Goal: Task Accomplishment & Management: Complete application form

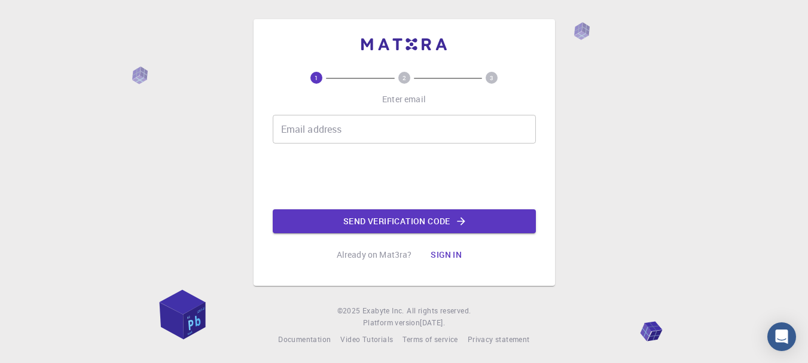
click at [334, 132] on input "Email address" at bounding box center [404, 129] width 263 height 29
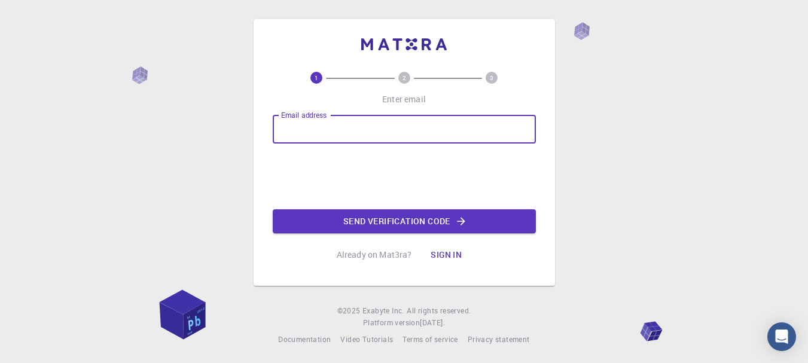
type input "[EMAIL_ADDRESS][DOMAIN_NAME]"
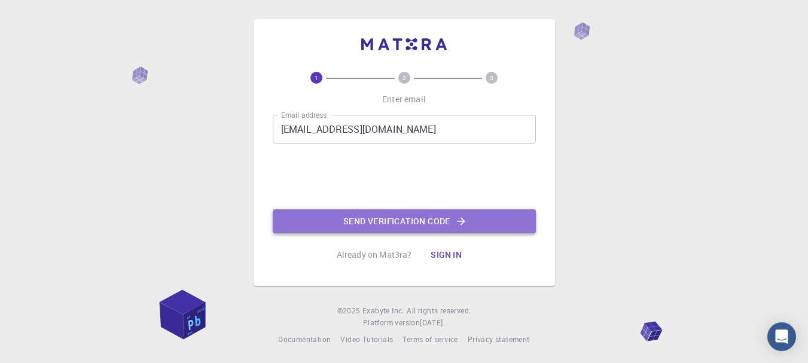
click at [419, 224] on button "Send verification code" at bounding box center [404, 221] width 263 height 24
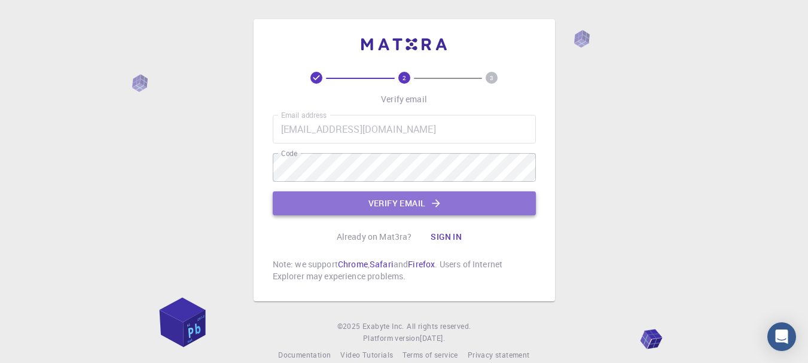
click at [409, 203] on button "Verify email" at bounding box center [404, 203] width 263 height 24
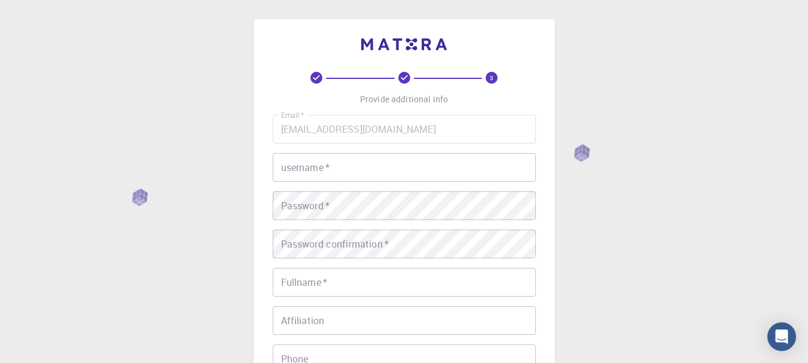
click at [364, 176] on input "username   *" at bounding box center [404, 167] width 263 height 29
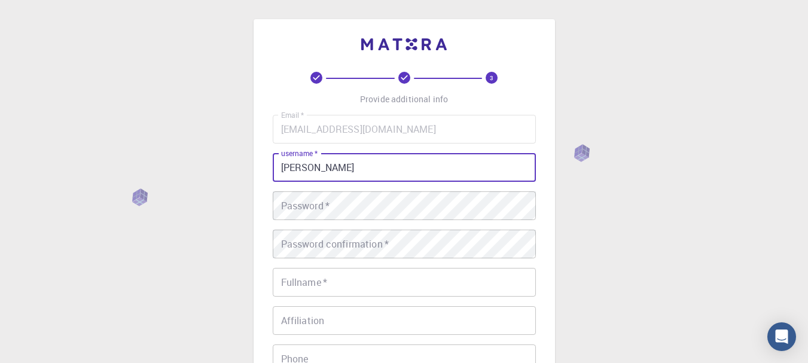
type input "[PERSON_NAME]"
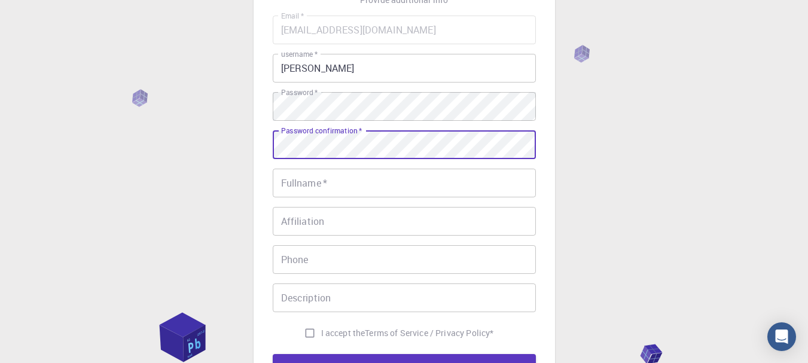
scroll to position [120, 0]
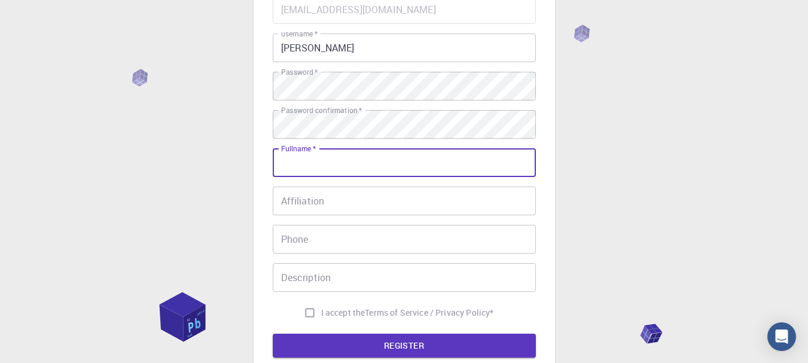
click at [316, 162] on input "Fullname   *" at bounding box center [404, 162] width 263 height 29
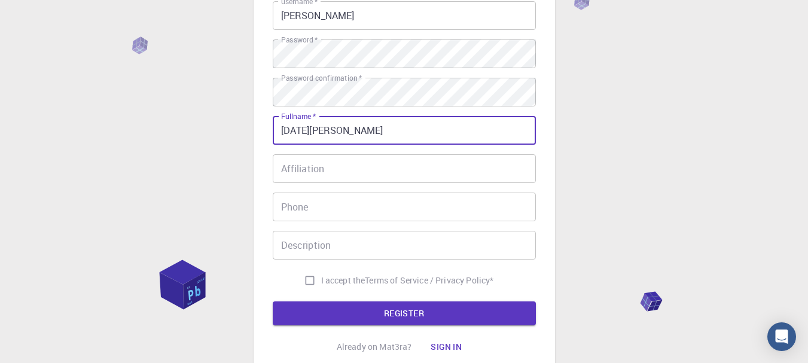
scroll to position [179, 0]
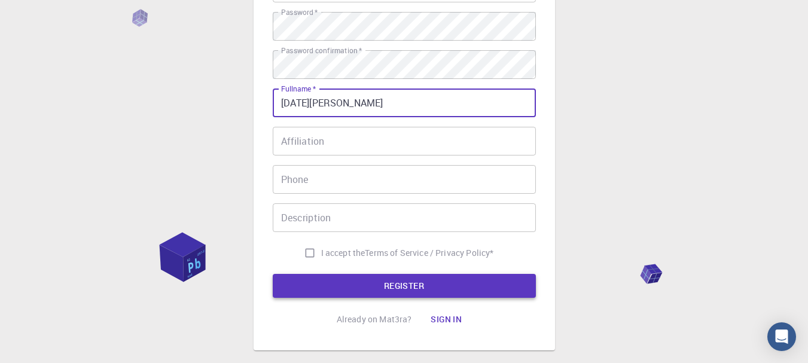
type input "[DATE][PERSON_NAME]"
click at [421, 290] on button "REGISTER" at bounding box center [404, 286] width 263 height 24
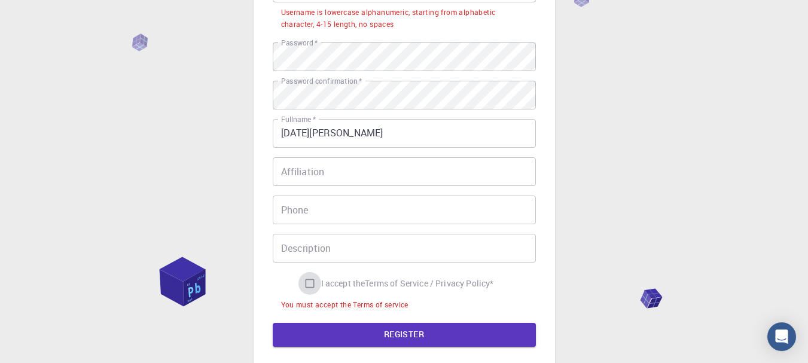
click at [303, 291] on input "I accept the Terms of Service / Privacy Policy *" at bounding box center [309, 283] width 23 height 23
checkbox input "true"
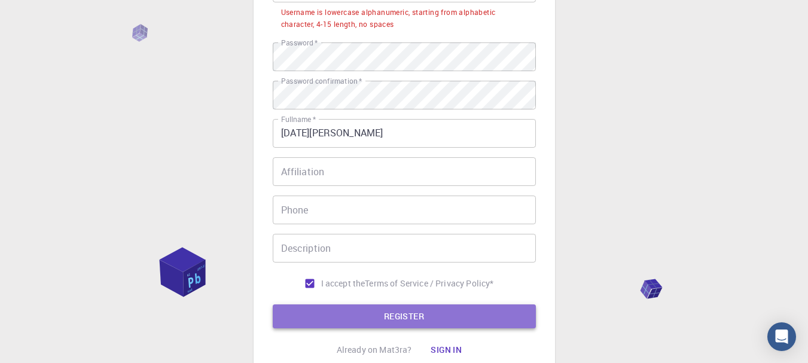
click at [382, 326] on button "REGISTER" at bounding box center [404, 316] width 263 height 24
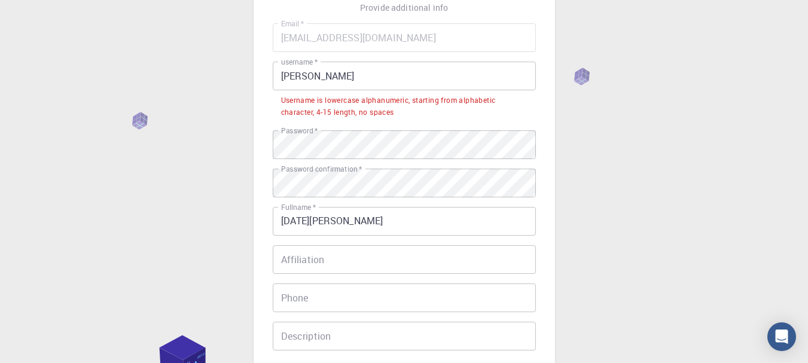
scroll to position [60, 0]
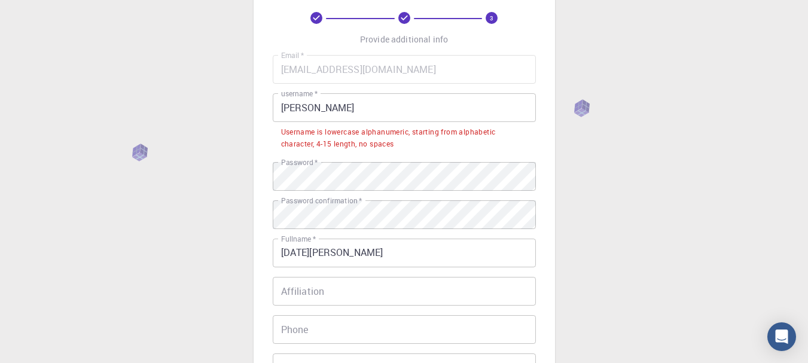
click at [310, 109] on input "[PERSON_NAME]" at bounding box center [404, 107] width 263 height 29
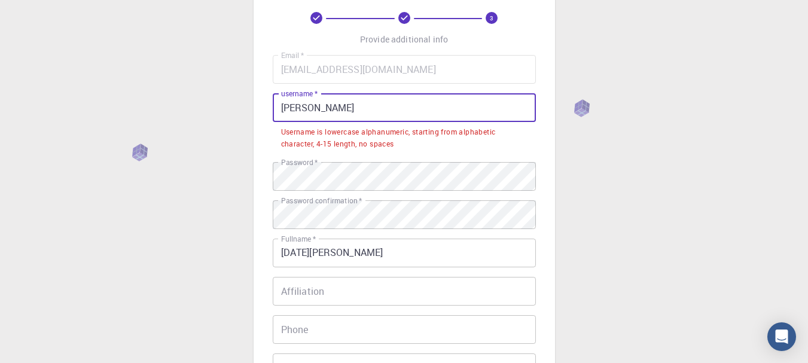
drag, startPoint x: 307, startPoint y: 110, endPoint x: 257, endPoint y: 103, distance: 50.7
click at [257, 103] on div "3 Provide additional info Email   * [EMAIL_ADDRESS][DOMAIN_NAME] Email   * user…" at bounding box center [404, 229] width 301 height 541
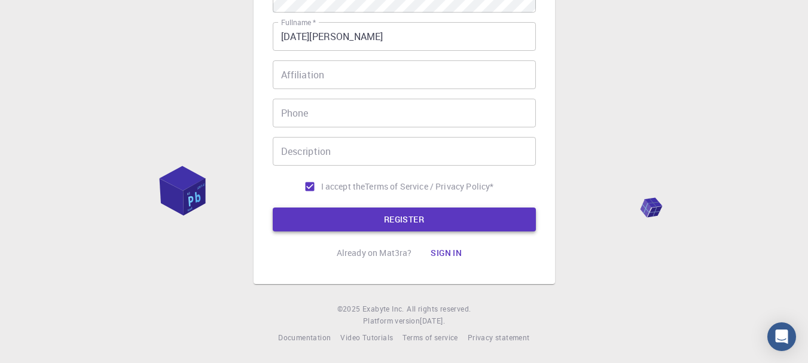
click at [423, 219] on button "REGISTER" at bounding box center [404, 220] width 263 height 24
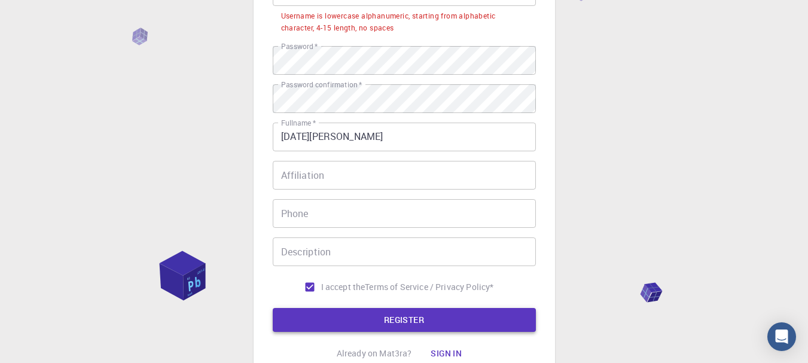
scroll to position [0, 0]
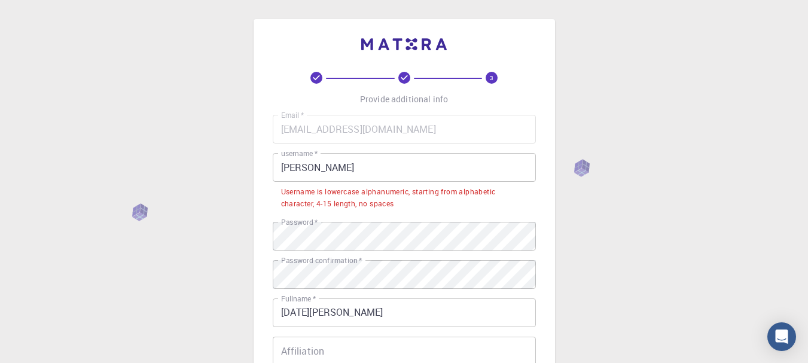
click at [328, 171] on input "[PERSON_NAME]" at bounding box center [404, 167] width 263 height 29
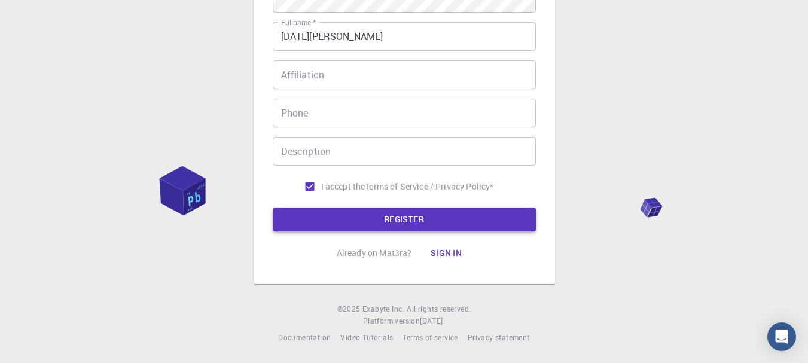
type input "[PERSON_NAME] 23"
click at [455, 220] on button "REGISTER" at bounding box center [404, 220] width 263 height 24
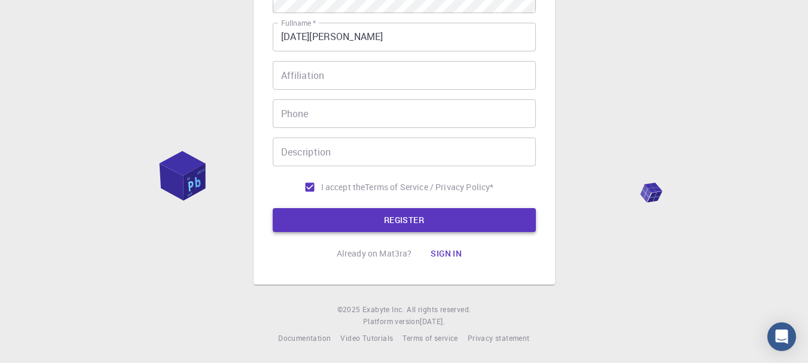
scroll to position [36, 0]
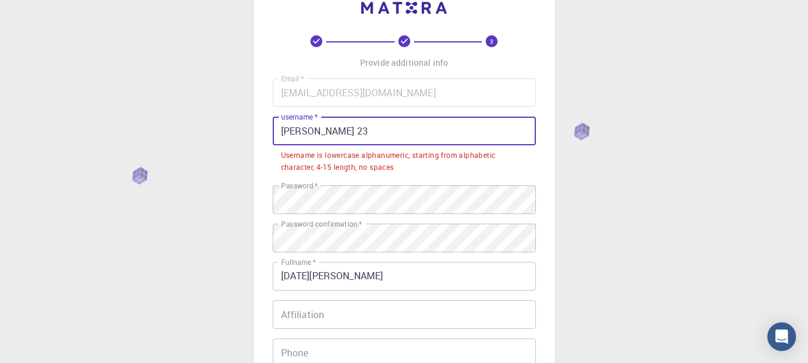
drag, startPoint x: 337, startPoint y: 129, endPoint x: 261, endPoint y: 123, distance: 76.8
click at [261, 123] on div "3 Provide additional info Email   * [EMAIL_ADDRESS][DOMAIN_NAME] Email   * user…" at bounding box center [404, 253] width 301 height 541
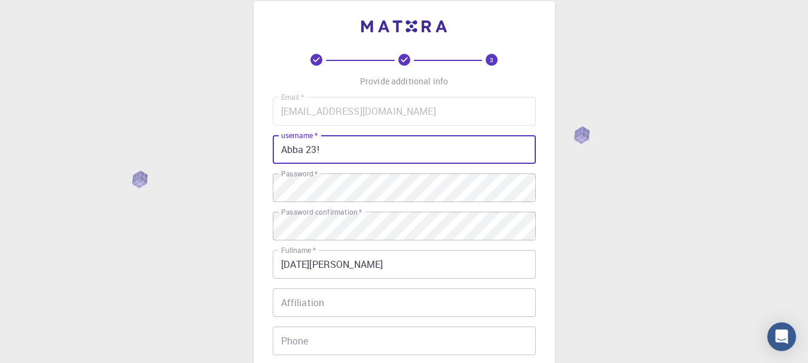
scroll to position [0, 0]
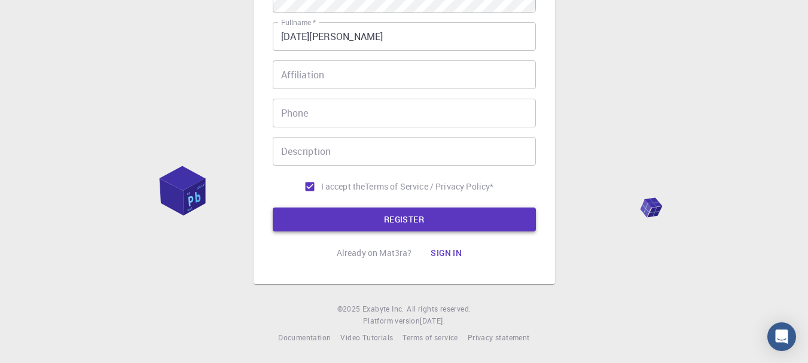
click at [509, 214] on button "REGISTER" at bounding box center [404, 220] width 263 height 24
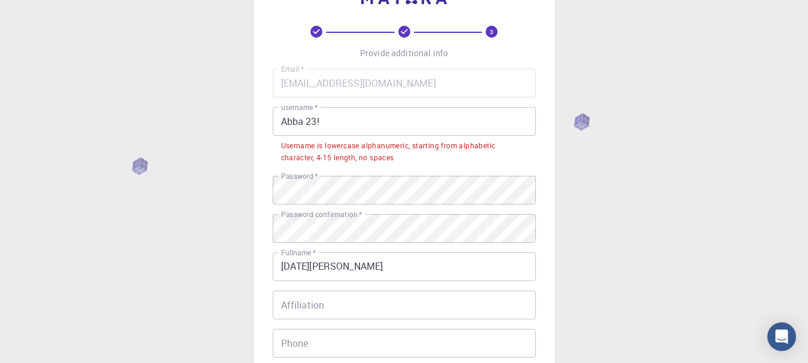
scroll to position [36, 0]
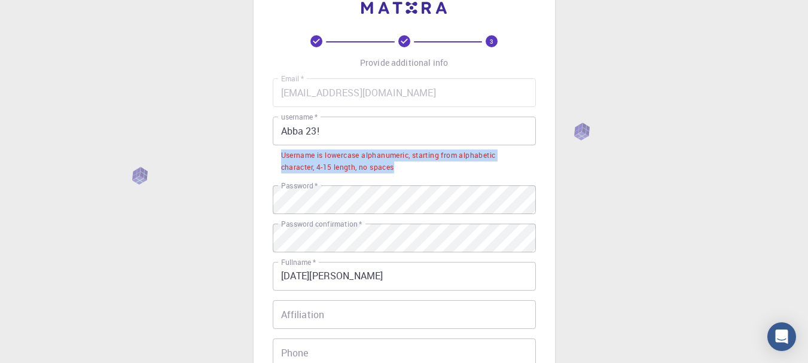
drag, startPoint x: 283, startPoint y: 154, endPoint x: 395, endPoint y: 167, distance: 112.6
click at [395, 167] on div "Username is lowercase alphanumeric, starting from alphabetic character, 4-15 le…" at bounding box center [404, 162] width 246 height 24
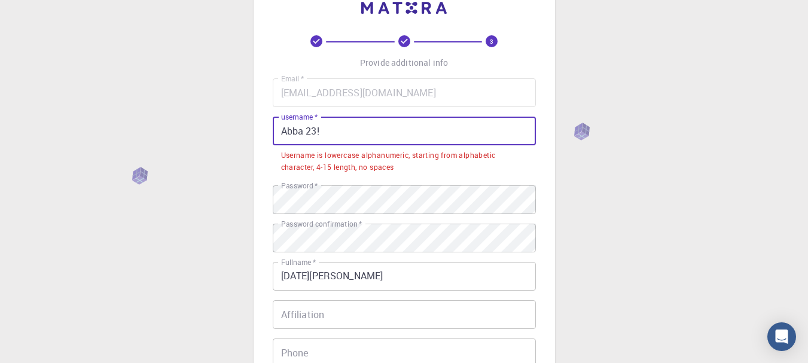
click at [305, 138] on input "Abba 23!" at bounding box center [404, 131] width 263 height 29
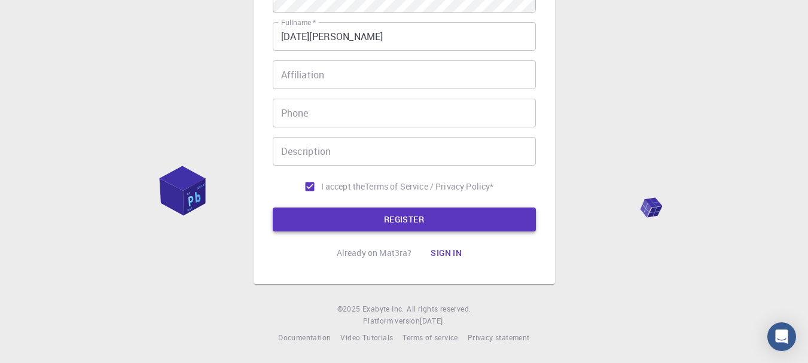
click at [422, 224] on button "REGISTER" at bounding box center [404, 220] width 263 height 24
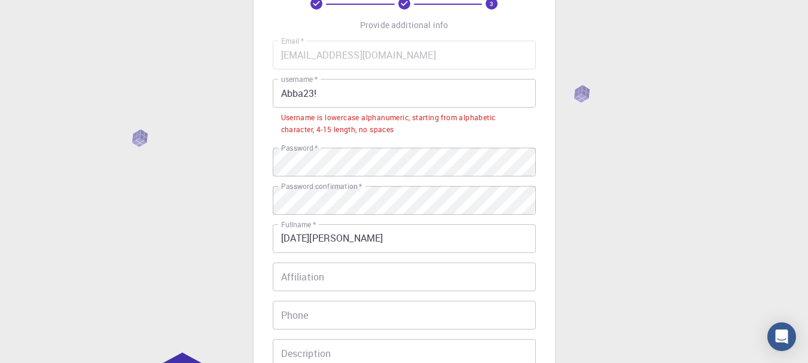
scroll to position [0, 0]
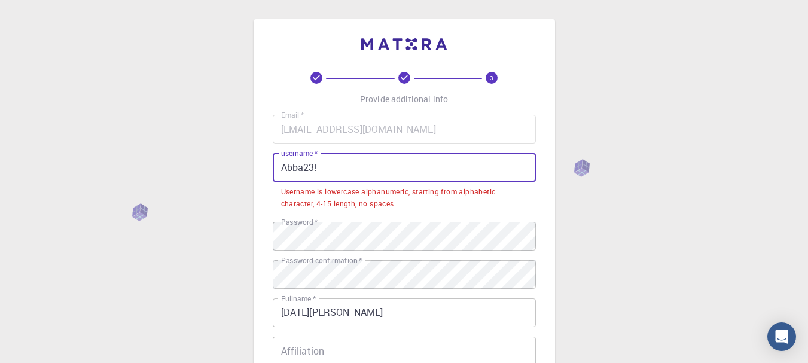
click at [285, 165] on input "Abba23!" at bounding box center [404, 167] width 263 height 29
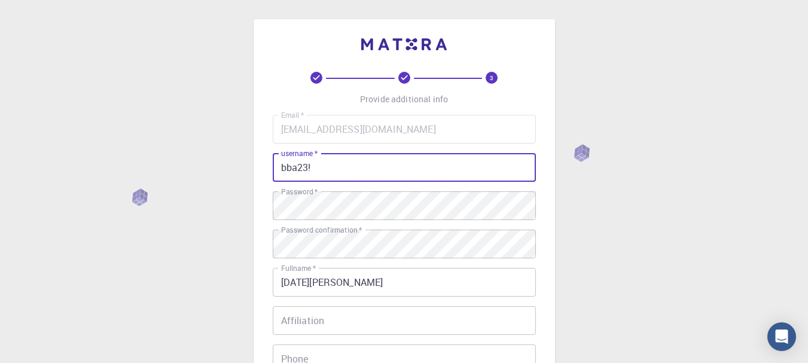
drag, startPoint x: 309, startPoint y: 168, endPoint x: 275, endPoint y: 165, distance: 34.2
click at [275, 165] on input "bba23!" at bounding box center [404, 167] width 263 height 29
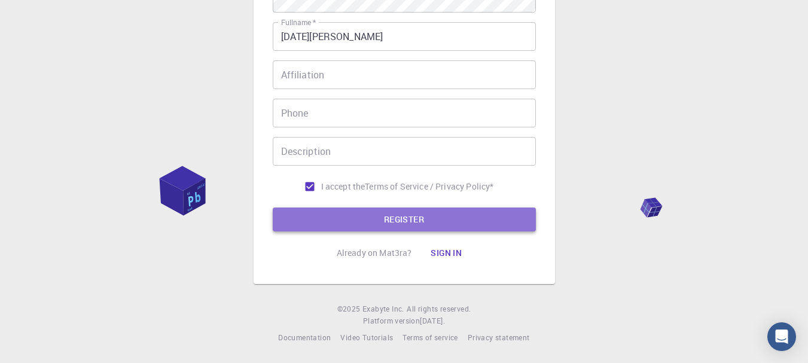
click at [393, 222] on button "REGISTER" at bounding box center [404, 220] width 263 height 24
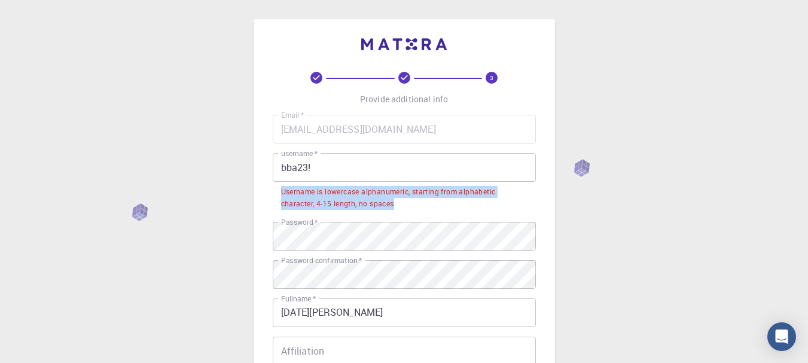
drag, startPoint x: 282, startPoint y: 188, endPoint x: 395, endPoint y: 203, distance: 114.0
click at [395, 203] on div "Username is lowercase alphanumeric, starting from alphabetic character, 4-15 le…" at bounding box center [404, 198] width 246 height 24
copy div "Username is lowercase alphanumeric, starting from alphabetic character, 4-15 le…"
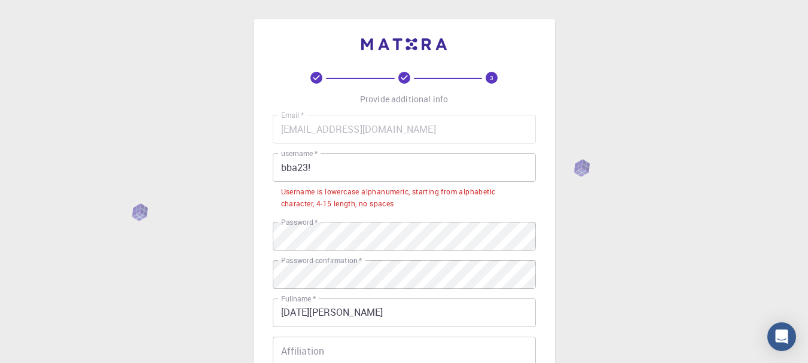
click at [283, 168] on input "bba23!" at bounding box center [404, 167] width 263 height 29
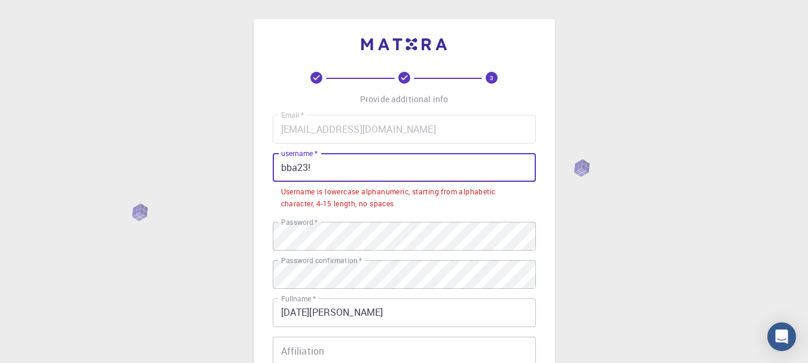
click at [312, 171] on input "bba23!" at bounding box center [404, 167] width 263 height 29
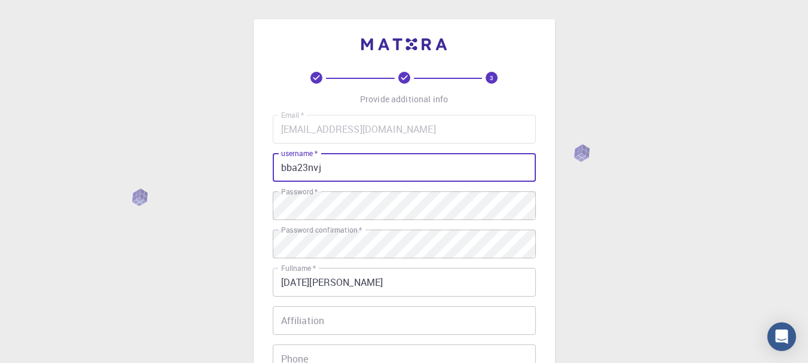
type input "bba23nvja"
drag, startPoint x: 334, startPoint y: 162, endPoint x: 264, endPoint y: 169, distance: 70.4
click at [264, 169] on div "3 Provide additional info Email   * [EMAIL_ADDRESS][DOMAIN_NAME] Email   * user…" at bounding box center [404, 274] width 301 height 511
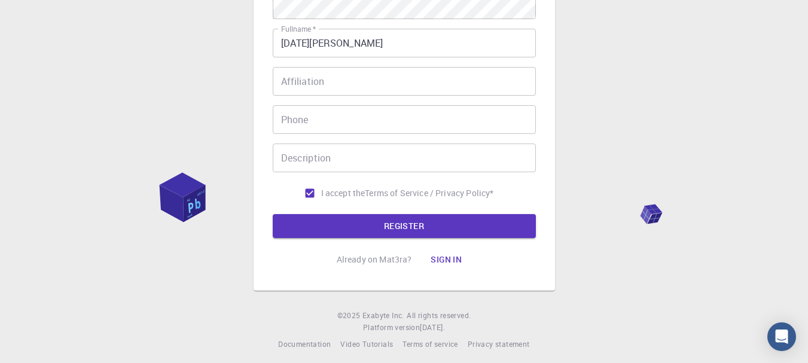
scroll to position [246, 0]
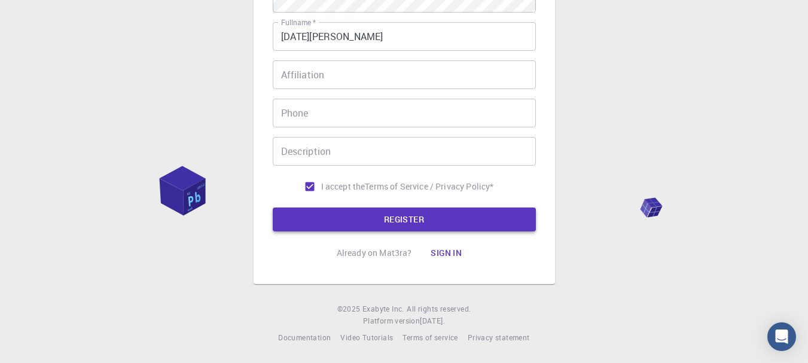
type input "abbatiello23"
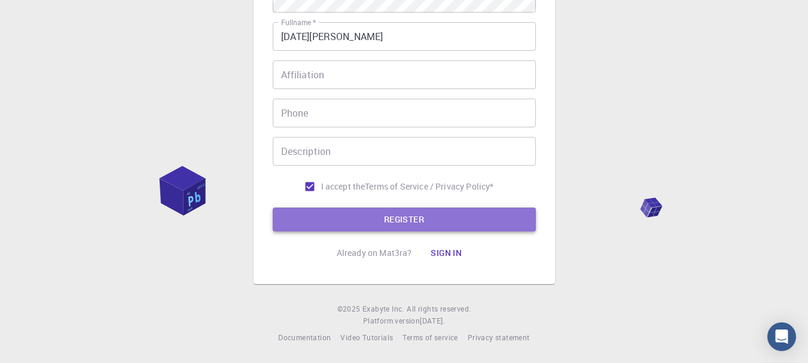
click at [418, 223] on button "REGISTER" at bounding box center [404, 220] width 263 height 24
